Goal: Transaction & Acquisition: Purchase product/service

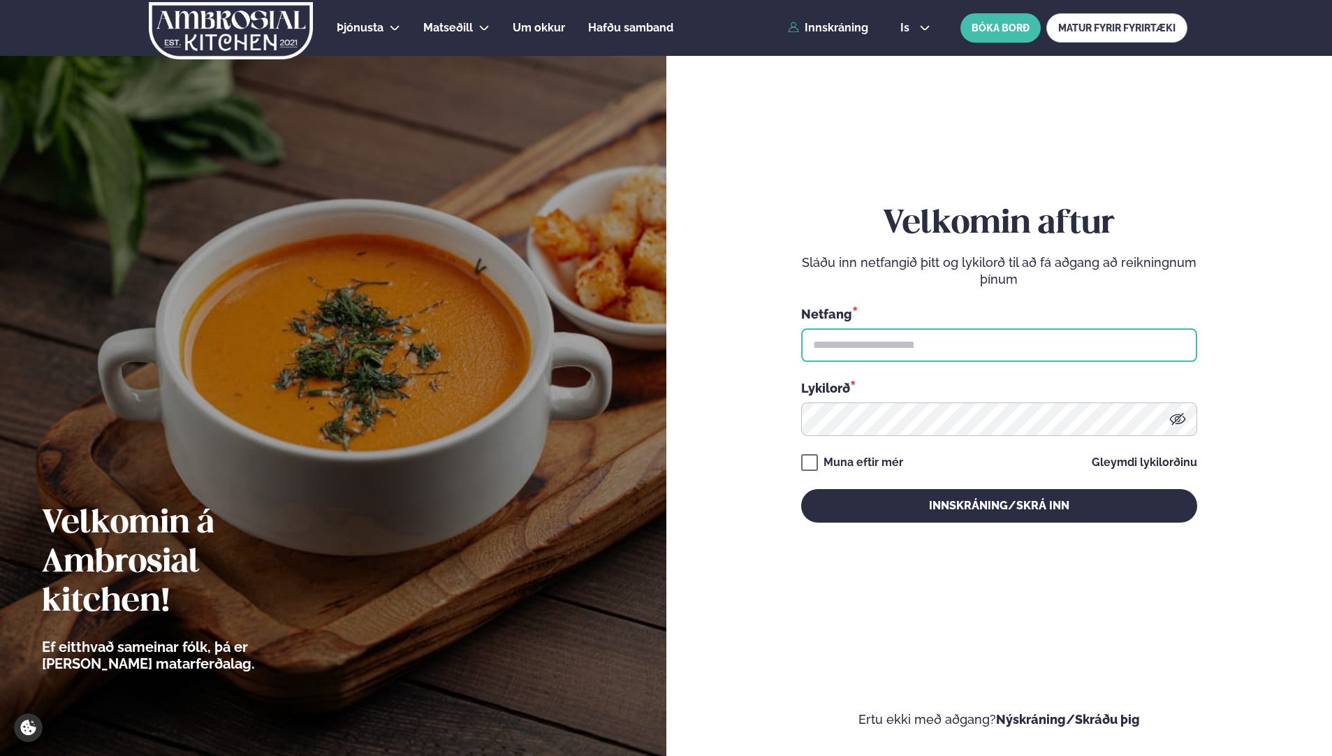
type input "**********"
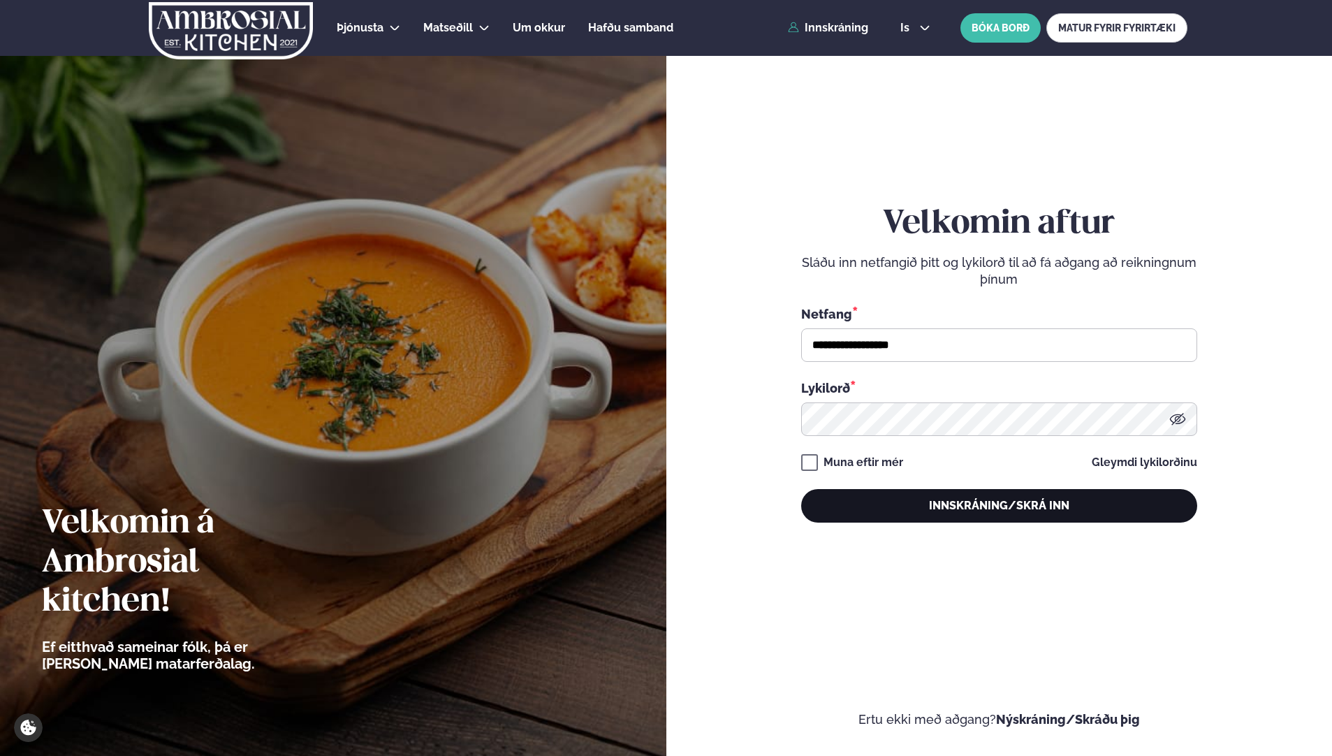
click at [980, 504] on button "Innskráning/Skrá inn" at bounding box center [999, 506] width 396 height 34
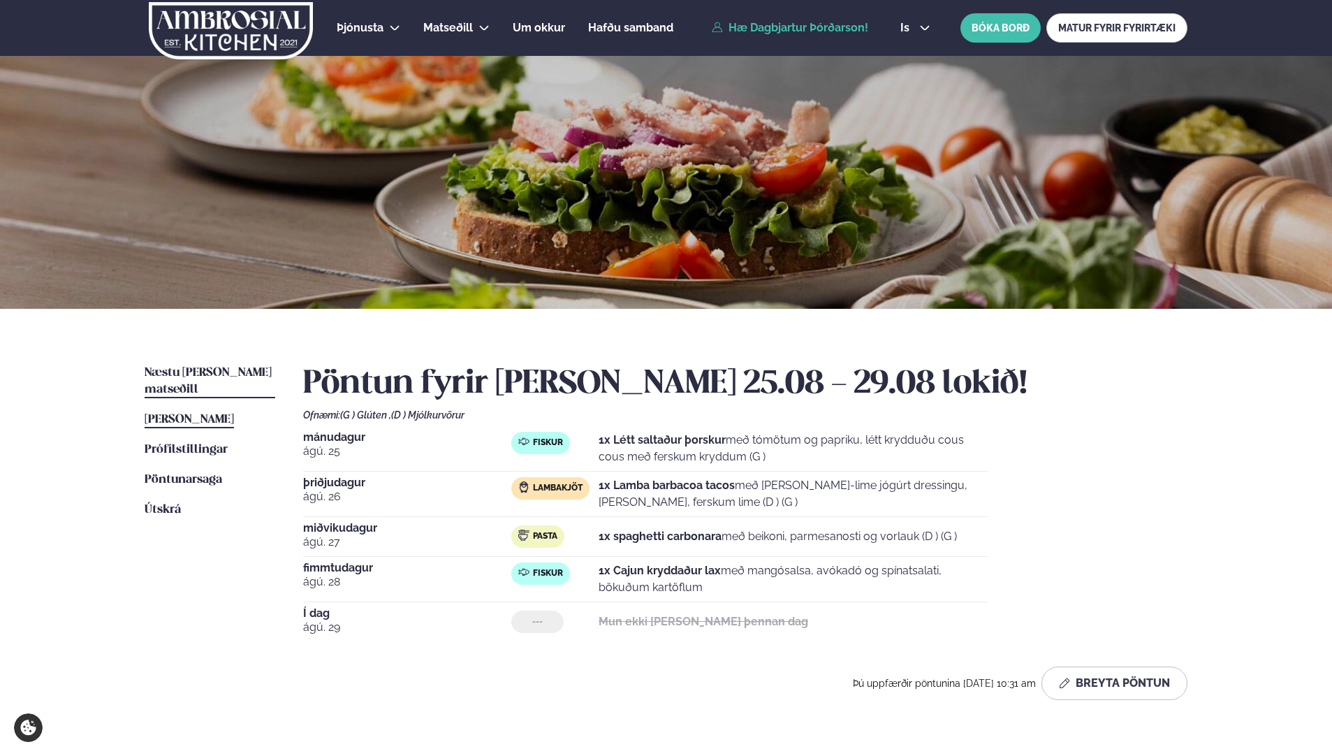
click at [242, 372] on span "Næstu [PERSON_NAME] matseðill" at bounding box center [208, 381] width 127 height 29
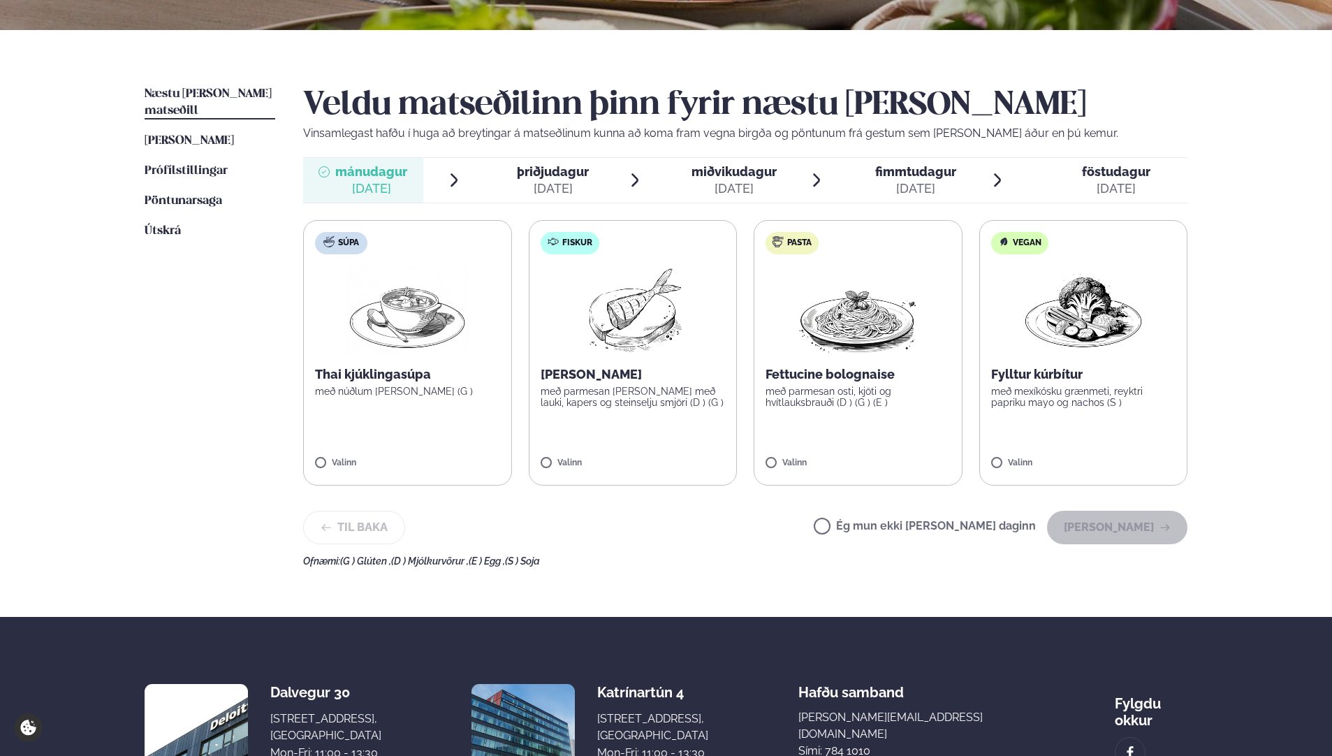
scroll to position [279, 0]
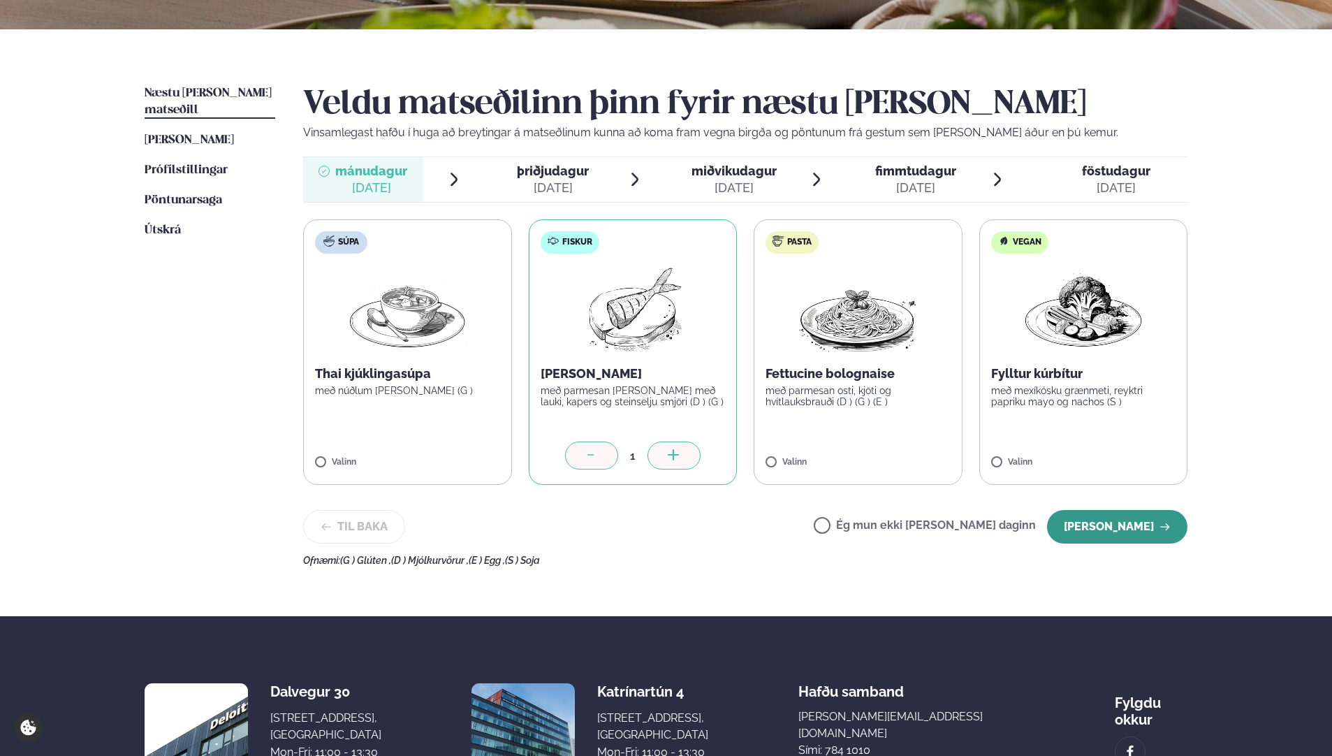
click at [1127, 520] on button "[PERSON_NAME]" at bounding box center [1117, 527] width 140 height 34
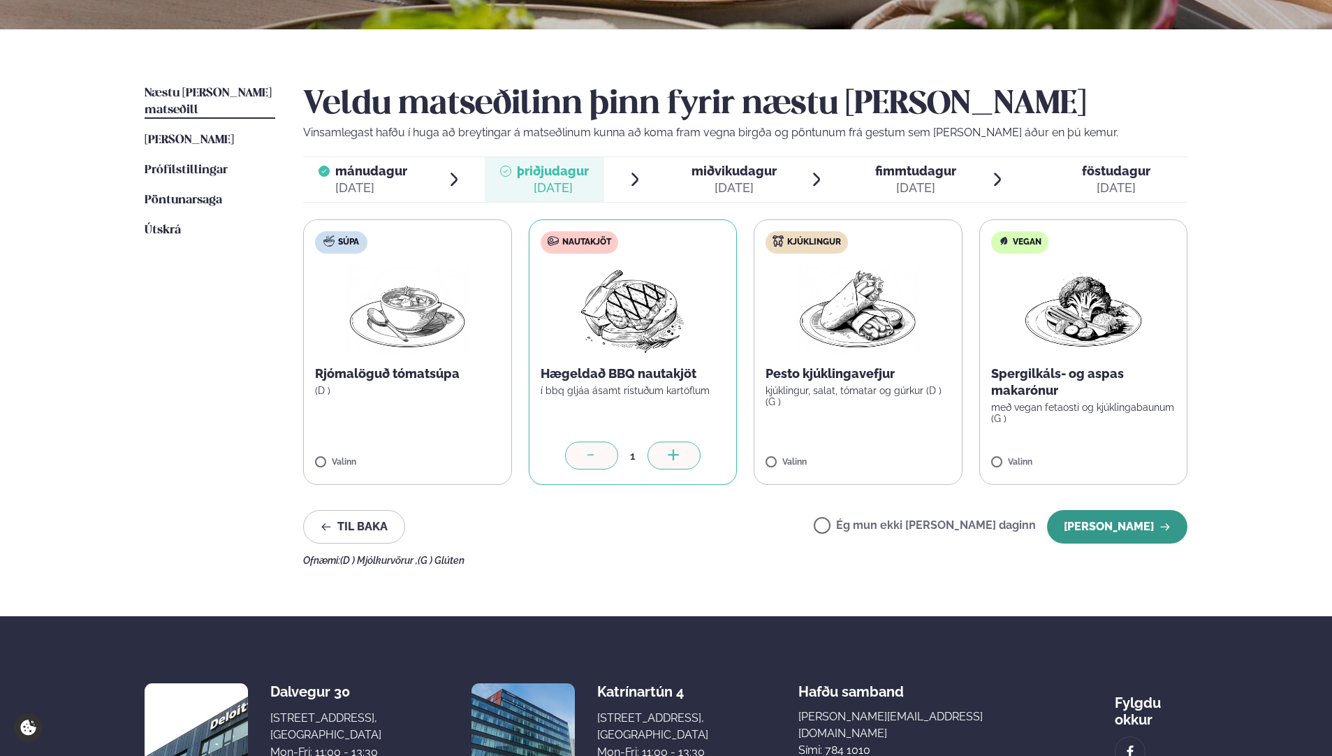
click at [1099, 522] on button "[PERSON_NAME]" at bounding box center [1117, 527] width 140 height 34
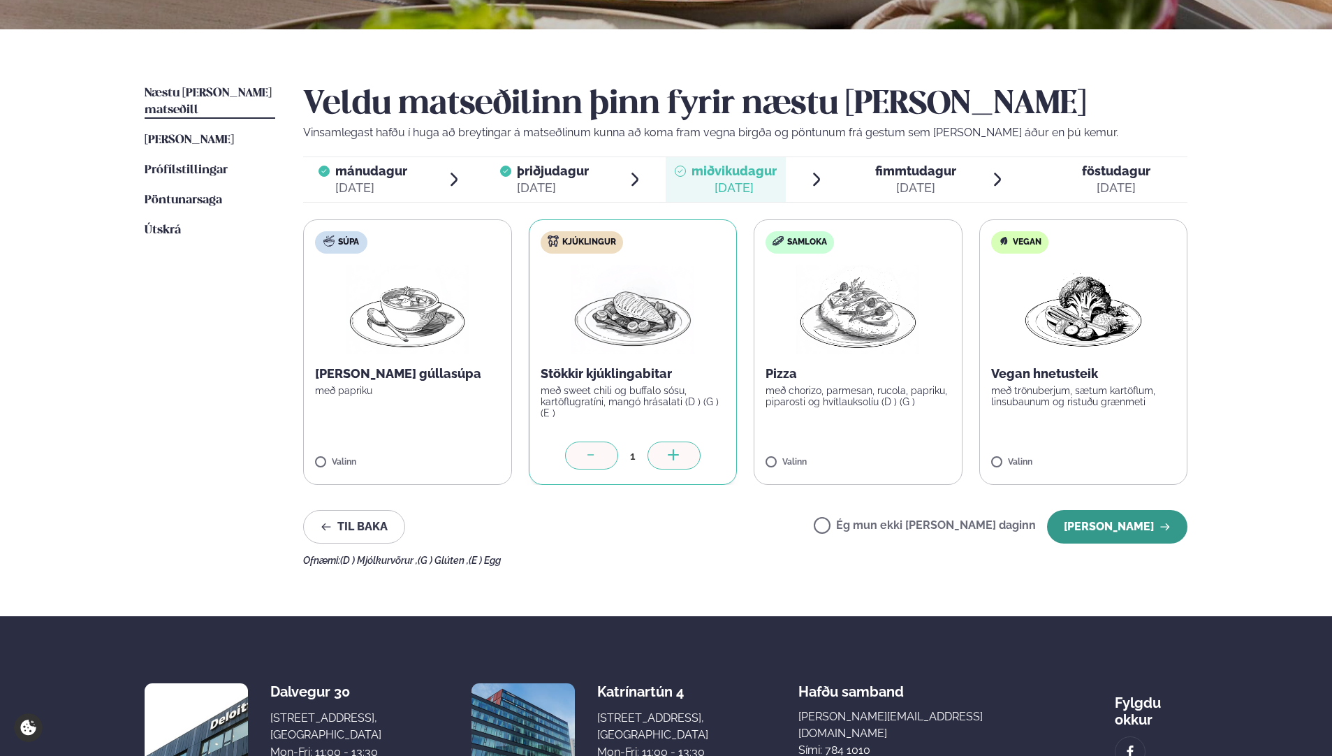
click at [1088, 536] on button "[PERSON_NAME]" at bounding box center [1117, 527] width 140 height 34
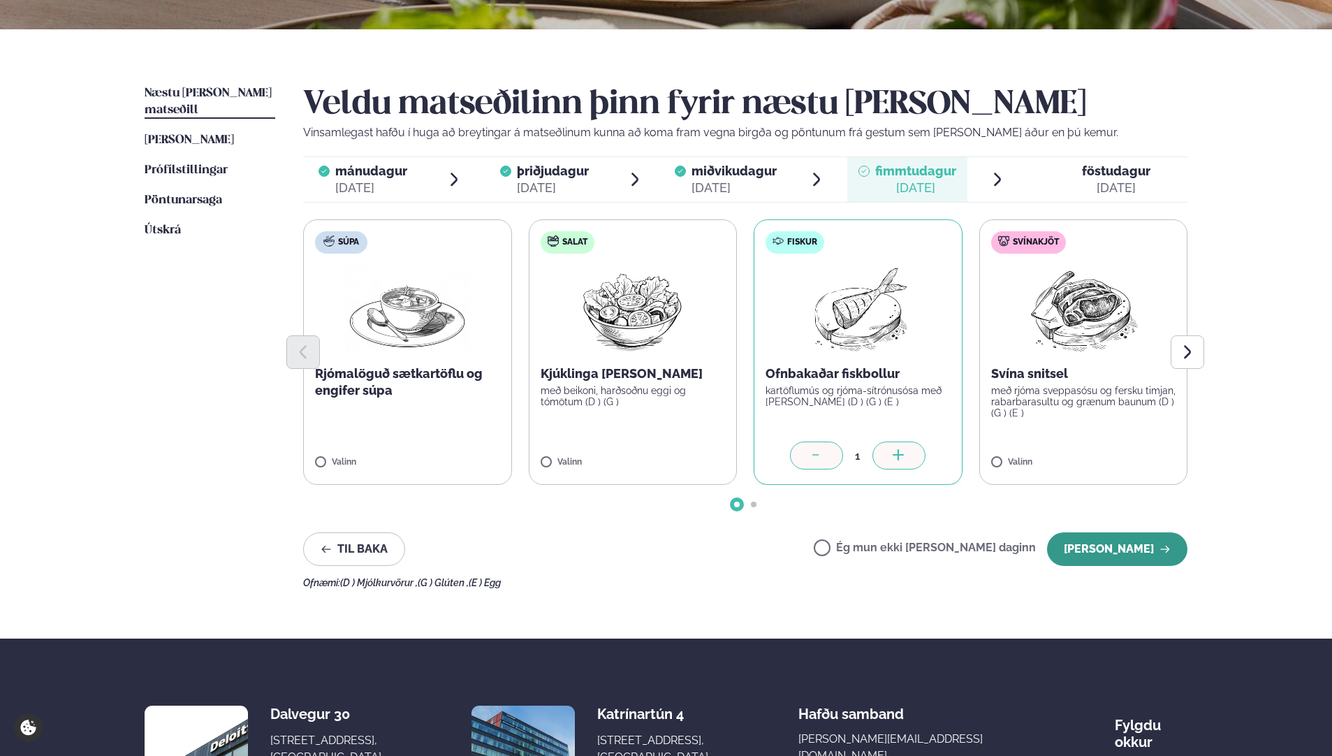
click at [1103, 549] on button "[PERSON_NAME]" at bounding box center [1117, 549] width 140 height 34
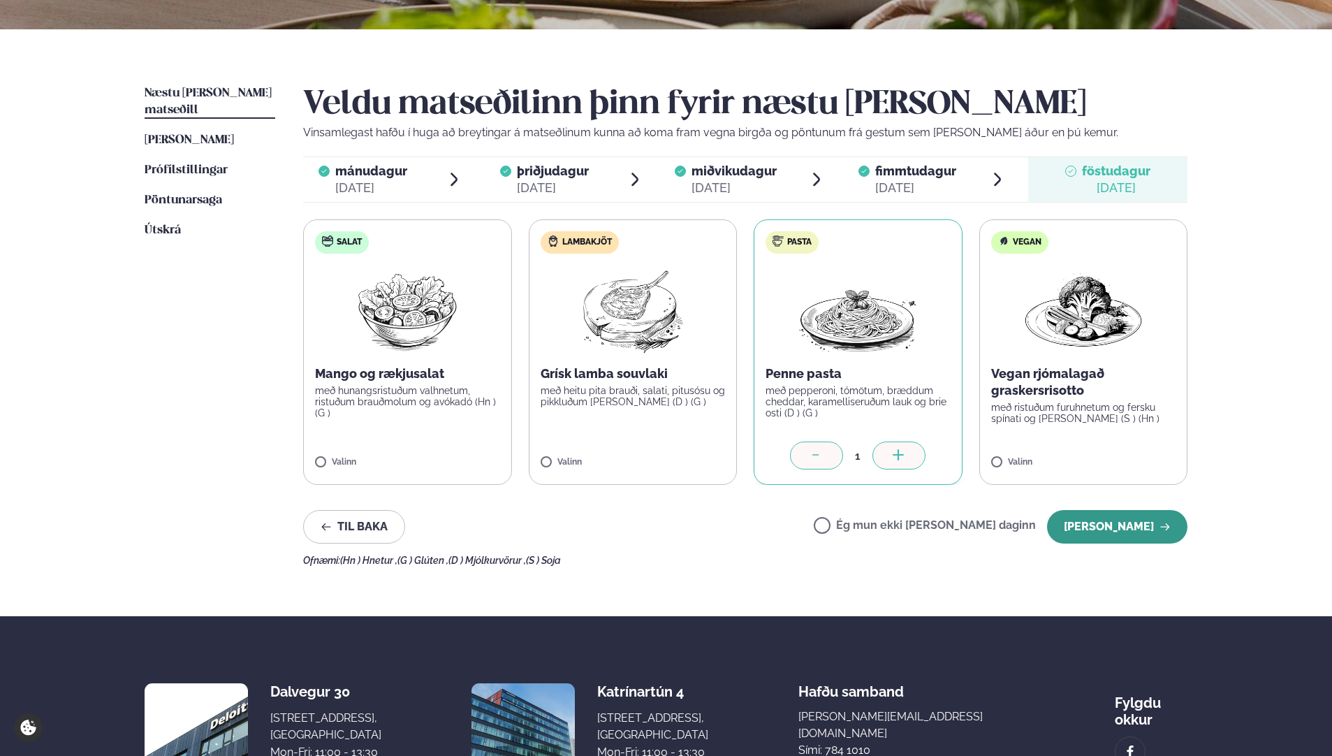
click at [1152, 520] on button "[PERSON_NAME]" at bounding box center [1117, 527] width 140 height 34
